Goal: Task Accomplishment & Management: Use online tool/utility

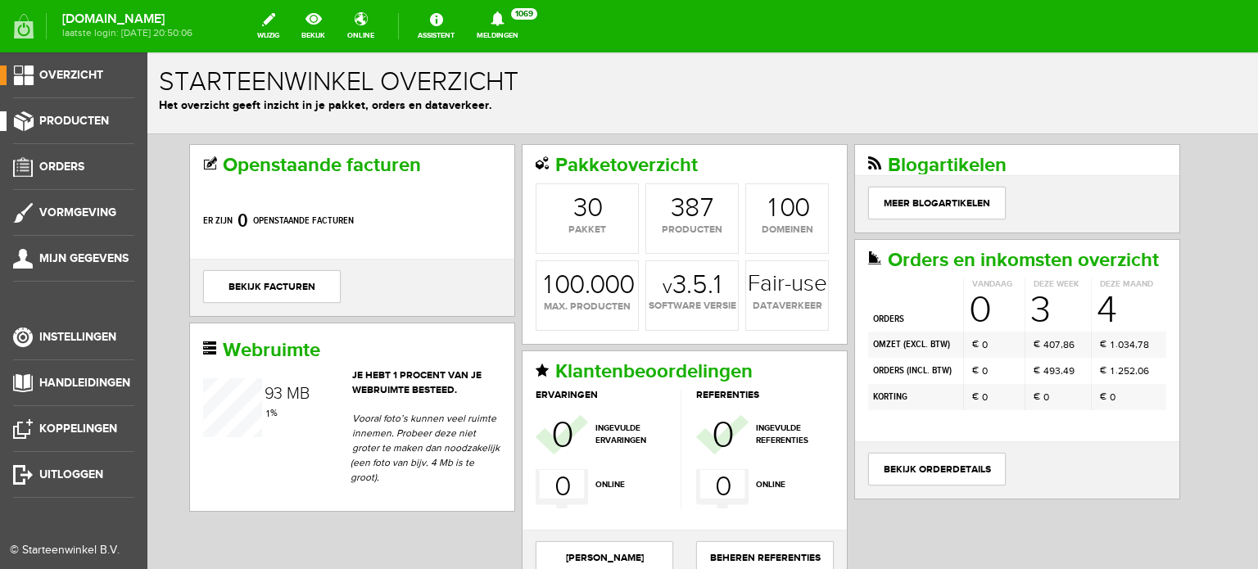
click at [82, 120] on span "Producten" at bounding box center [74, 121] width 70 height 14
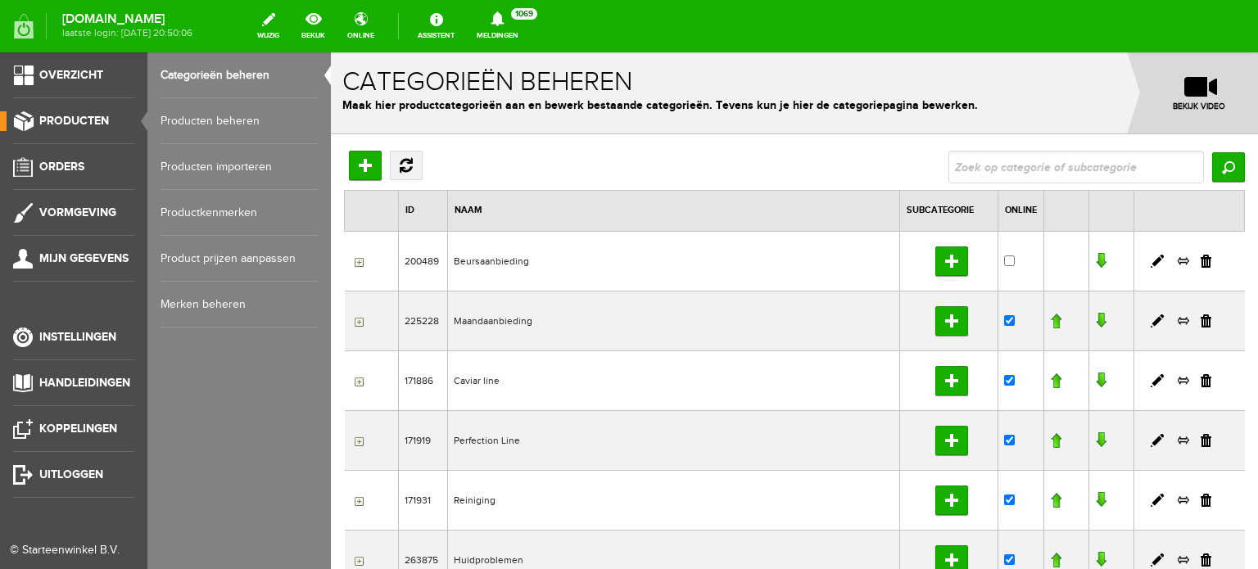
click at [229, 120] on link "Producten beheren" at bounding box center [238, 121] width 157 height 46
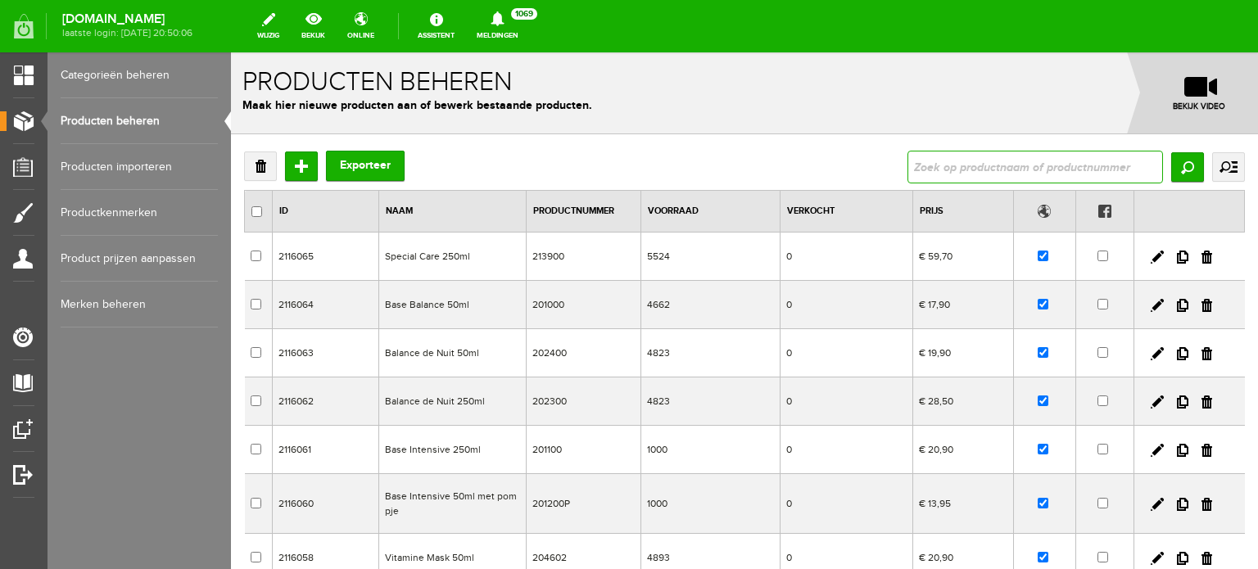
click at [911, 164] on input "text" at bounding box center [1034, 167] width 255 height 33
type input "base intensive"
click at [1175, 166] on input "Zoeken" at bounding box center [1187, 166] width 33 height 29
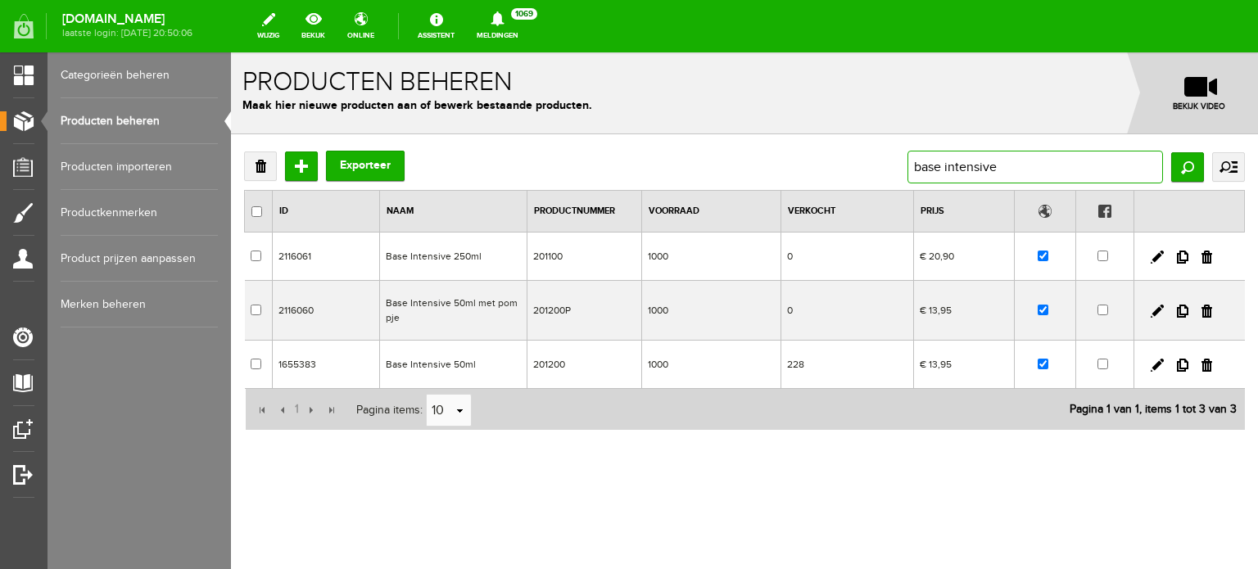
click at [1002, 163] on input "base intensive" at bounding box center [1034, 167] width 255 height 33
type input "b"
type input "vitamine mask"
click at [1183, 163] on input "Zoeken" at bounding box center [1187, 166] width 33 height 29
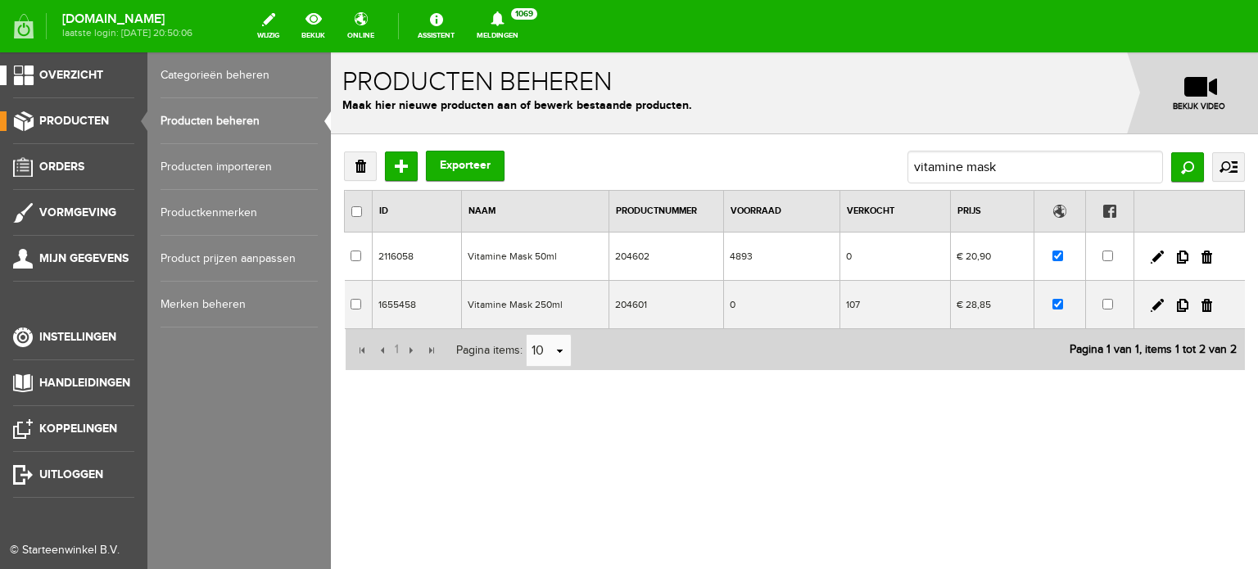
click at [88, 73] on span "Overzicht" at bounding box center [71, 75] width 64 height 14
